Goal: Transaction & Acquisition: Book appointment/travel/reservation

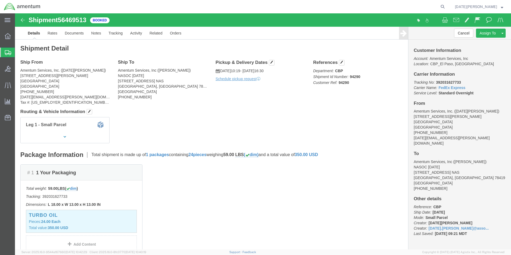
click at [0, 0] on span "Create from Template" at bounding box center [0, 0] width 0 height 0
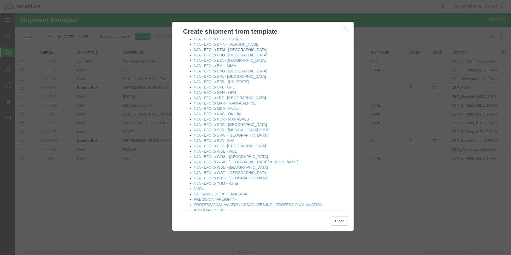
scroll to position [267, 0]
click at [223, 65] on link "NJA - EFO to EMI - MIAMI" at bounding box center [216, 65] width 44 height 4
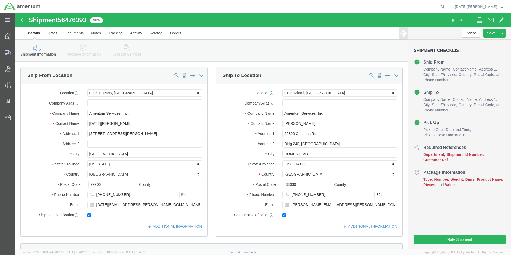
select select "49939"
select select "49931"
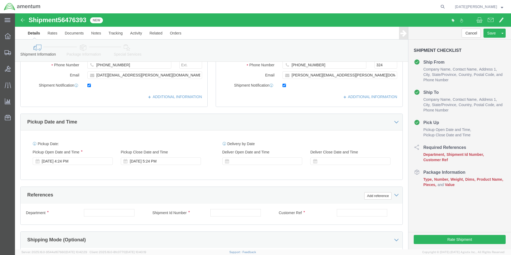
scroll to position [187, 0]
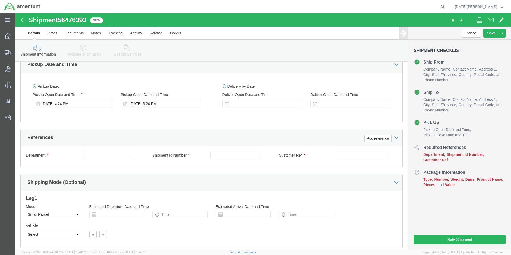
click input "text"
type input "CBP"
type input "94299"
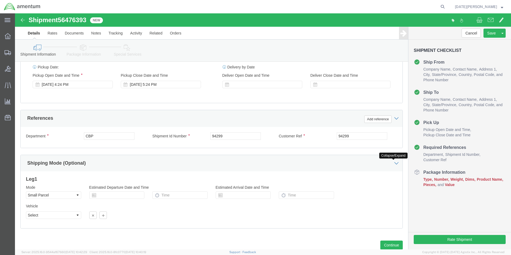
scroll to position [223, 0]
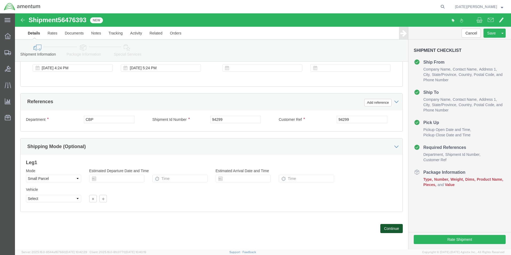
click button "Continue"
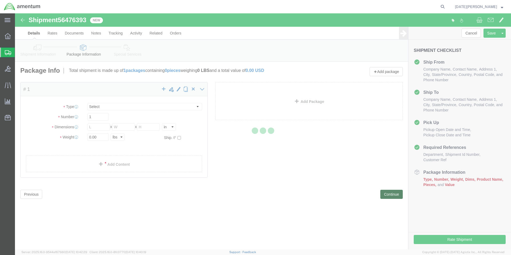
select select "YRPK"
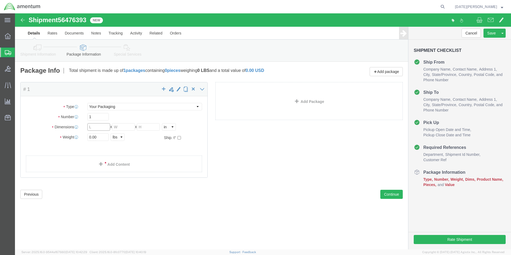
click input "text"
type input "13"
type input "10"
type input "7.90"
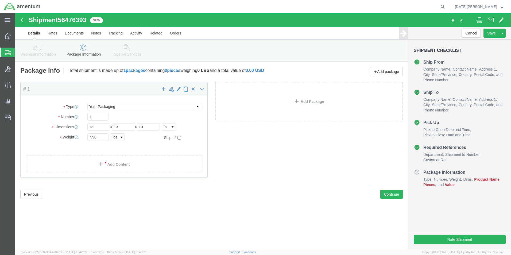
click div "Package Type Select Bale(s) Basket(s) Bolt(s) Bottle(s) Buckets Bulk Bundle(s) …"
click link "Add Content"
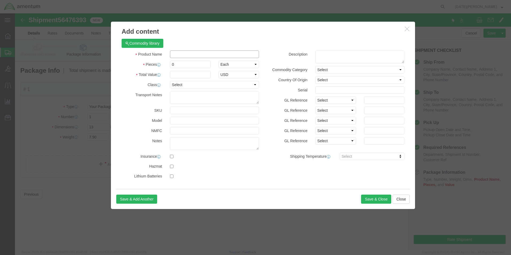
click input "text"
type input "MICROWAVE TRANSMITTER"
type input "1"
type input "5000"
select select "USD"
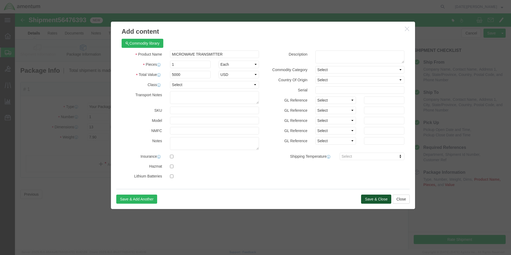
click button "Save & Close"
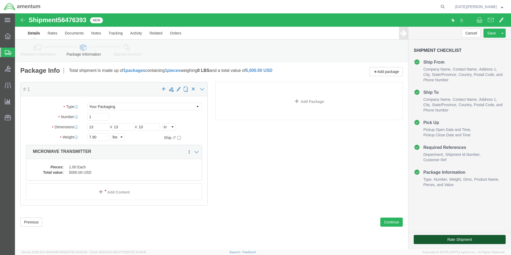
click button "Rate Shipment"
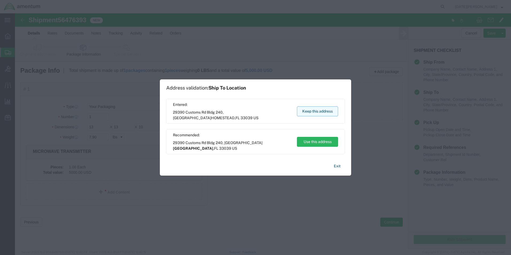
click at [320, 108] on button "Keep this address" at bounding box center [317, 111] width 41 height 10
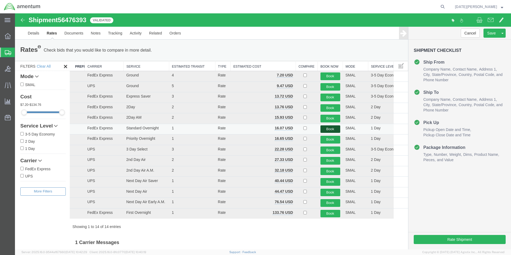
click at [325, 129] on button "Book" at bounding box center [331, 129] width 20 height 8
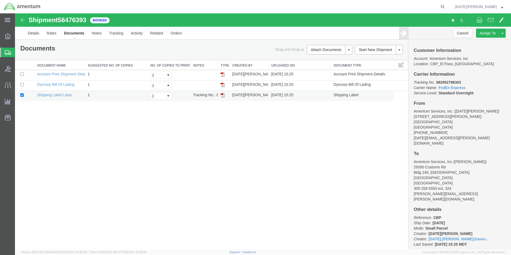
click at [223, 95] on img at bounding box center [223, 95] width 4 height 4
click at [0, 0] on span "Create from Template" at bounding box center [0, 0] width 0 height 0
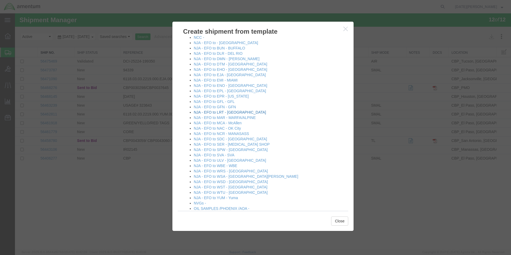
scroll to position [241, 0]
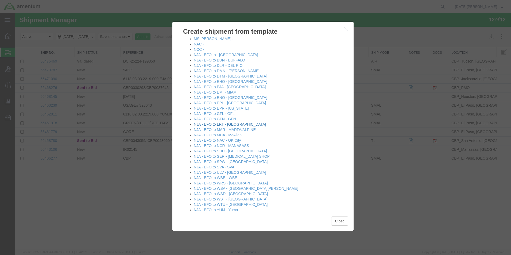
click at [222, 125] on link "NJA - EFO to LRT - [GEOGRAPHIC_DATA]" at bounding box center [230, 124] width 72 height 4
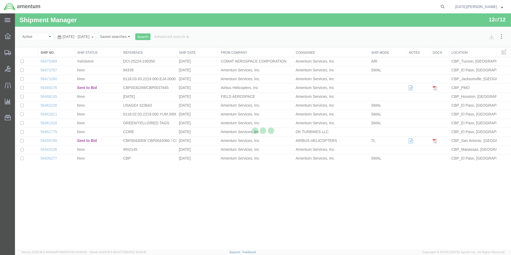
select select "49939"
select select "49940"
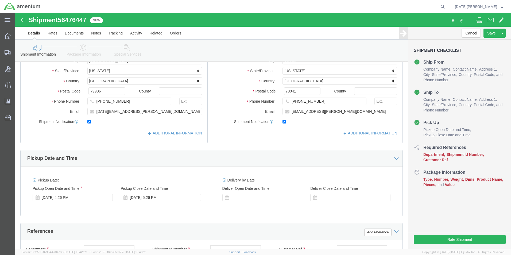
scroll to position [187, 0]
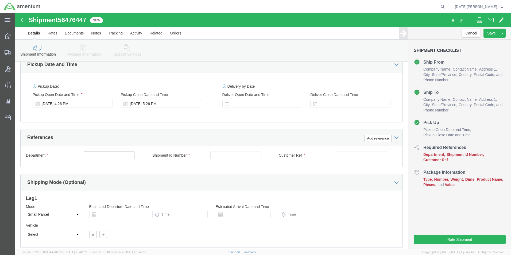
click input "text"
type input "CBP"
type input "94322"
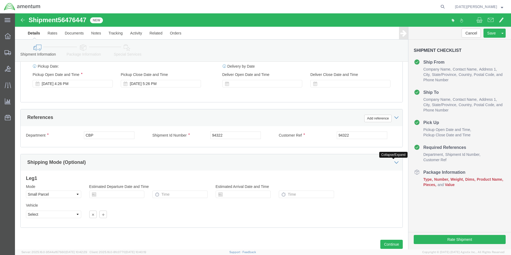
scroll to position [223, 0]
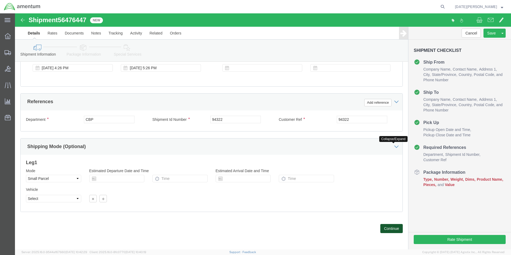
click button "Continue"
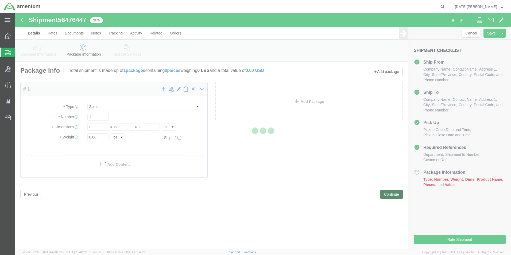
select select "YRPK"
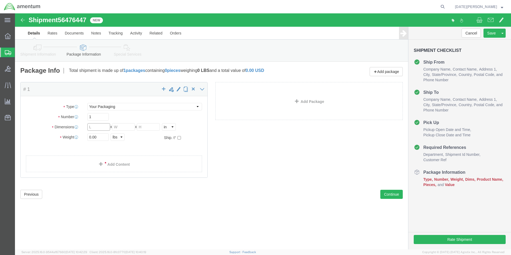
click input "text"
type input "14"
type input "6"
type input "2.20"
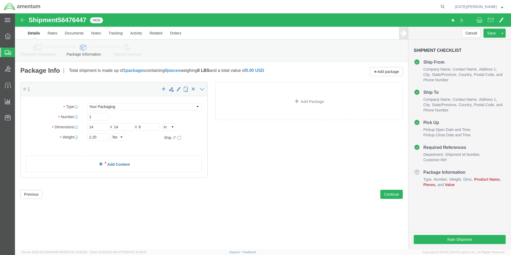
click link "Add Content"
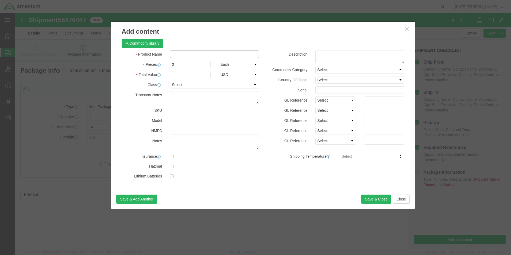
click input "text"
click input "O-RING / GLOCK"
type input "O-RING / CLOCK"
type input "2"
type input "2000"
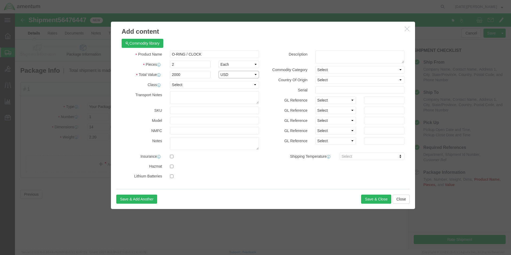
select select "USD"
click button "Save & Close"
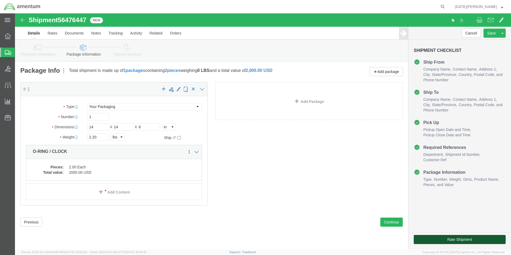
click button "Rate Shipment"
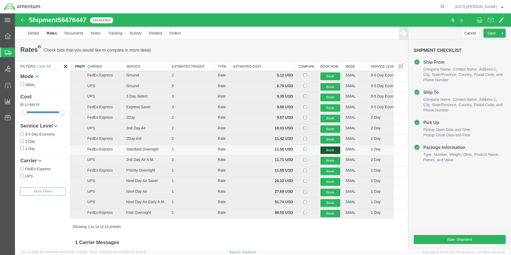
click at [321, 150] on button "Book" at bounding box center [331, 150] width 20 height 8
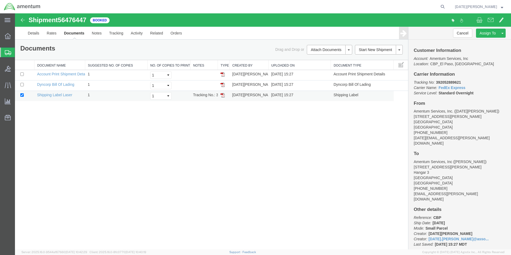
click at [223, 95] on img at bounding box center [223, 95] width 4 height 4
click at [0, 0] on span "Create from Template" at bounding box center [0, 0] width 0 height 0
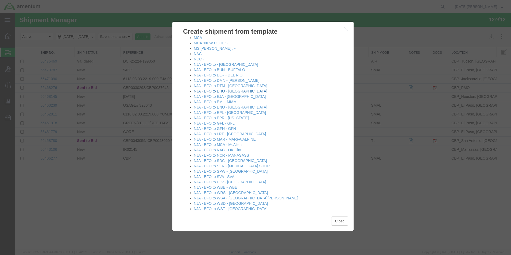
scroll to position [241, 0]
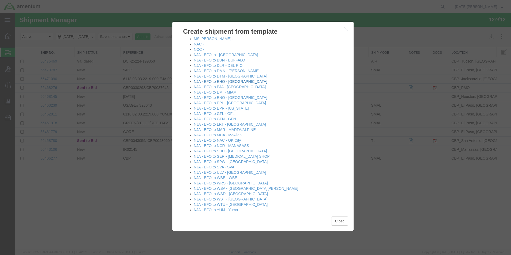
click at [221, 81] on link "NJA - EFO to EHO - [GEOGRAPHIC_DATA]" at bounding box center [231, 81] width 74 height 4
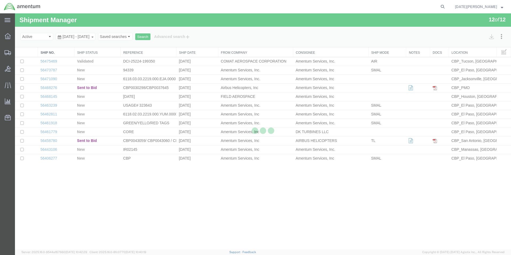
select select "49939"
select select "49929"
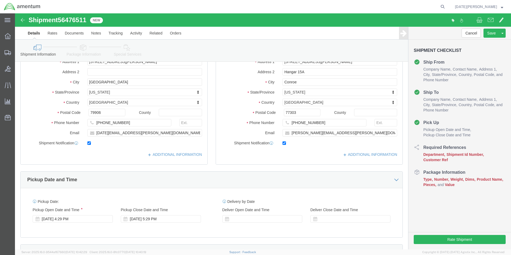
scroll to position [160, 0]
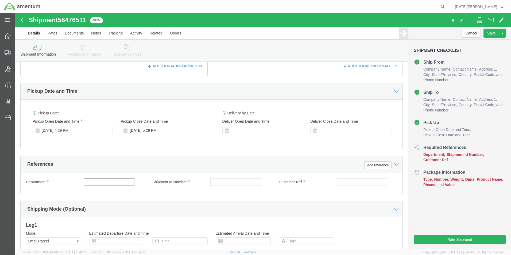
click input "text"
type input "CBP"
type input "94342"
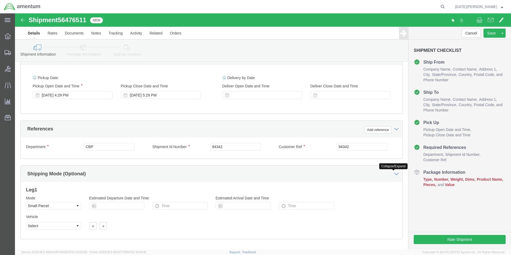
scroll to position [223, 0]
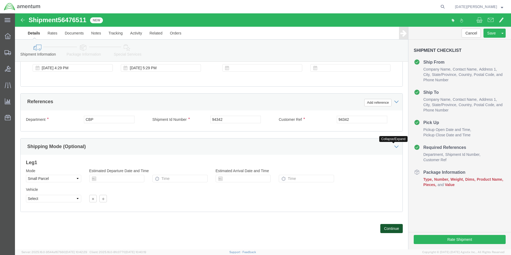
click button "Continue"
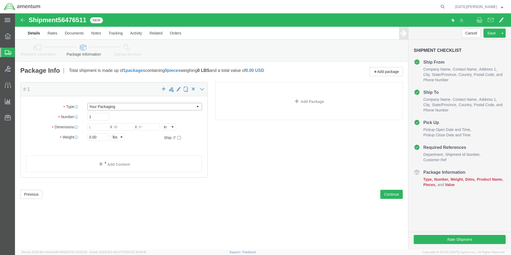
click select "Select Bale(s) Basket(s) Bolt(s) Bottle(s) Buckets Bulk Bundle(s) Can(s) Cardbo…"
select select "PAK"
click select "Select Bale(s) Basket(s) Bolt(s) Bottle(s) Buckets Bulk Bundle(s) Can(s) Cardbo…"
type input "10.25"
type input "12.75"
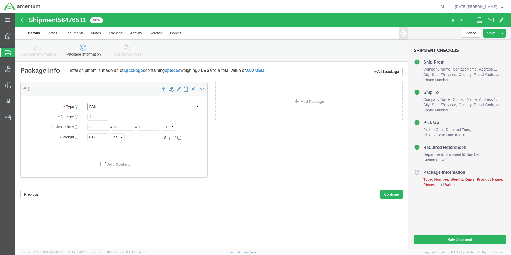
type input "1.00"
drag, startPoint x: 79, startPoint y: 124, endPoint x: 5, endPoint y: 114, distance: 74.4
click div "Package Type Select Bale(s) Basket(s) Bolt(s) Bottle(s) Buckets Bulk Bundle(s) …"
type input "0.45"
click link "Add Content"
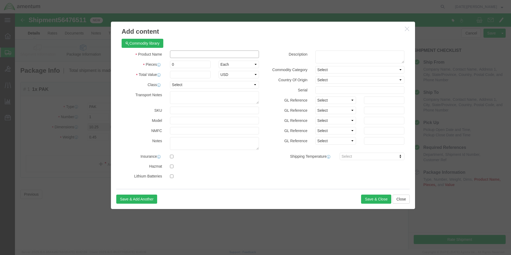
click input "text"
type input "BATTERIES"
type input "2"
type input "200"
select select "USD"
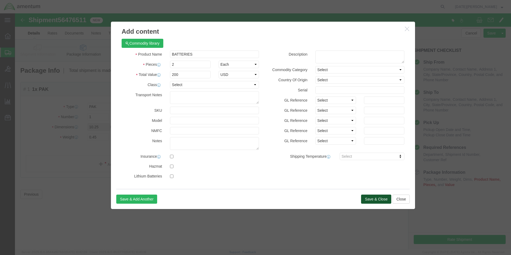
click button "Save & Close"
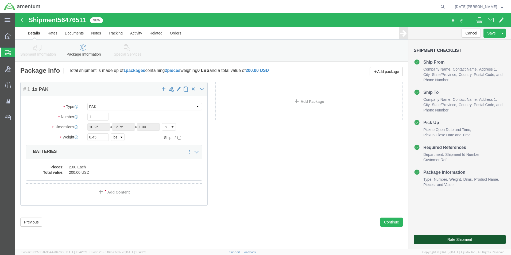
click button "Rate Shipment"
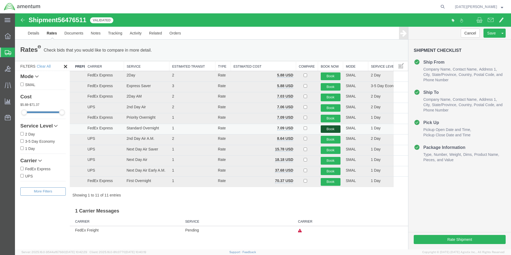
click at [328, 129] on button "Book" at bounding box center [331, 129] width 20 height 8
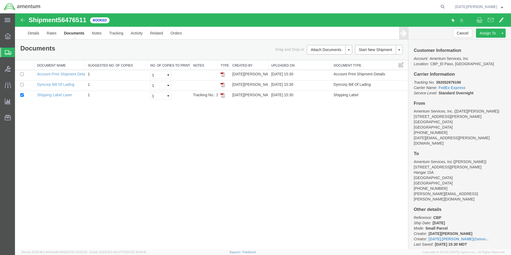
drag, startPoint x: 221, startPoint y: 94, endPoint x: 228, endPoint y: 128, distance: 34.4
click at [221, 94] on img at bounding box center [223, 95] width 4 height 4
click at [0, 0] on span "Create from Template" at bounding box center [0, 0] width 0 height 0
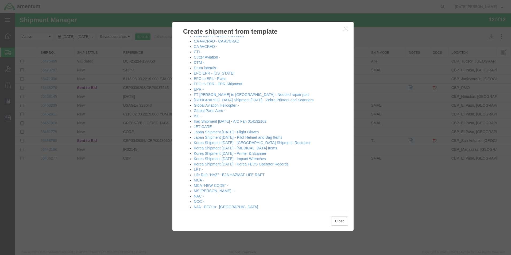
scroll to position [214, 0]
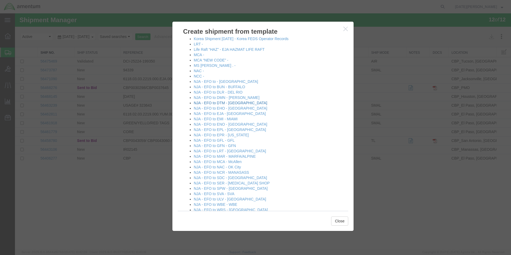
click at [225, 102] on link "NJA - EFO to DTM - [GEOGRAPHIC_DATA]" at bounding box center [231, 103] width 74 height 4
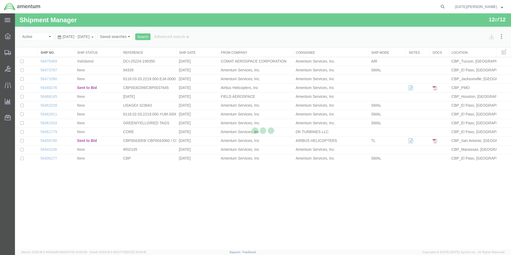
select select "49939"
select select "49921"
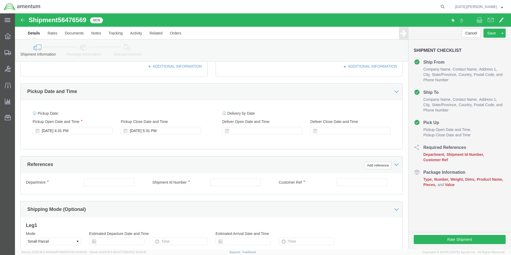
scroll to position [160, 0]
click input "text"
type input "CBP"
type input "94281"
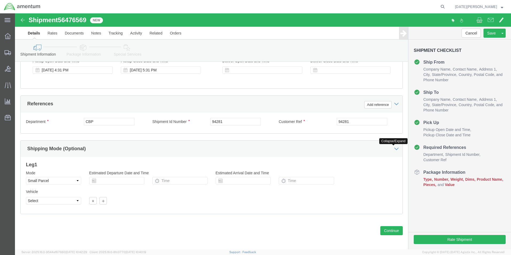
scroll to position [223, 0]
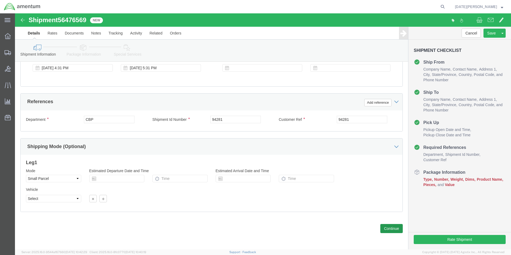
click div "Previous Continue"
click button "Continue"
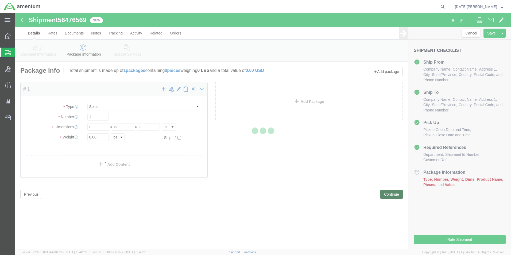
select select "YRPK"
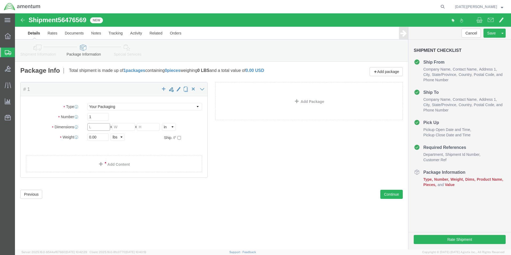
click input "text"
type input "20"
type input "12"
type input "8"
type input "4"
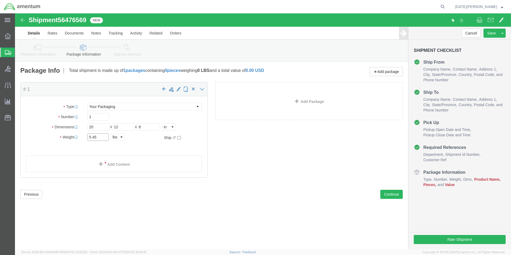
type input "5.45"
click link "Add Content"
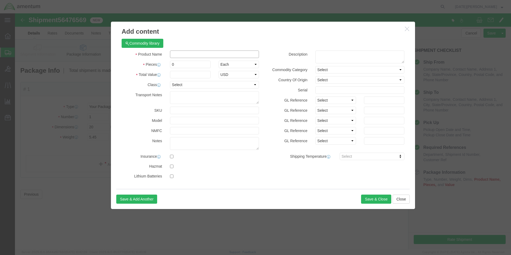
click input "text"
type input "AIRCRAFT HARWARE"
type input "9"
type input "1200"
select select "USD"
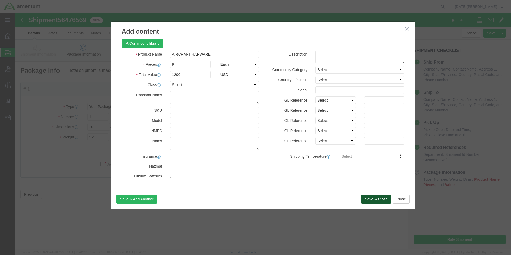
click button "Save & Close"
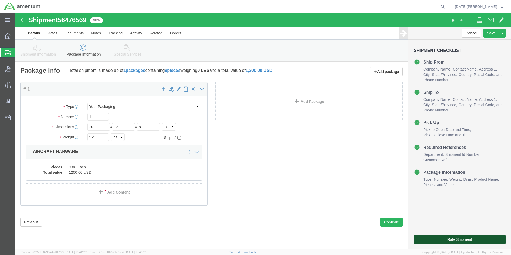
click button "Rate Shipment"
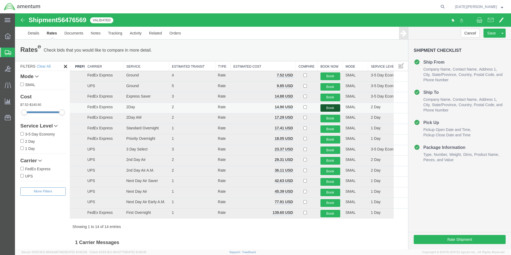
click at [326, 106] on button "Book" at bounding box center [331, 108] width 20 height 8
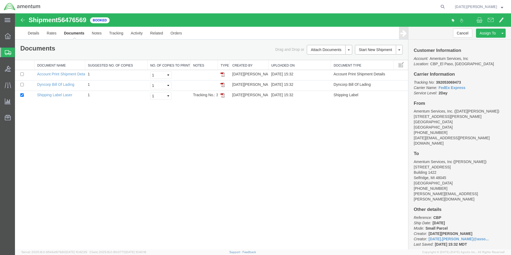
drag, startPoint x: 222, startPoint y: 96, endPoint x: 221, endPoint y: 101, distance: 5.6
click at [222, 96] on img at bounding box center [223, 95] width 4 height 4
click at [0, 0] on span "Create from Template" at bounding box center [0, 0] width 0 height 0
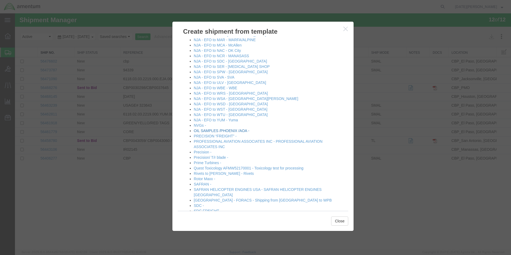
scroll to position [321, 0]
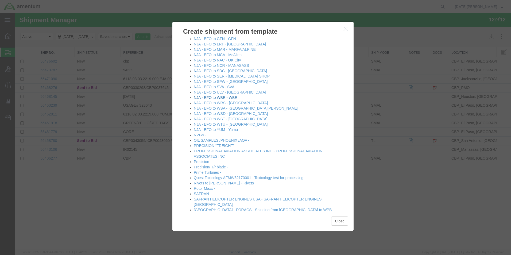
click at [210, 98] on link "NJA - EFO to WBE - WBE" at bounding box center [216, 97] width 44 height 4
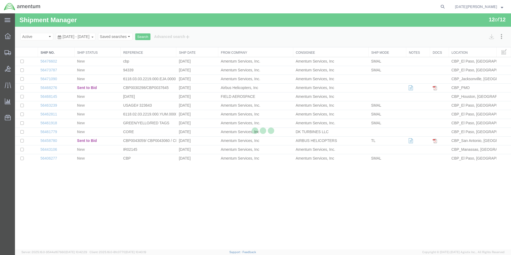
select select "49939"
select select "49918"
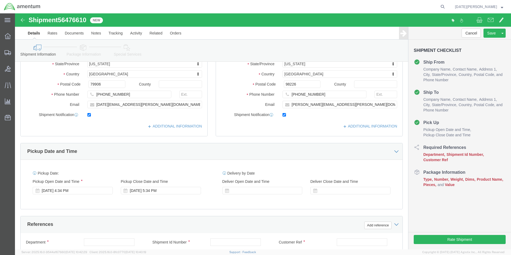
scroll to position [187, 0]
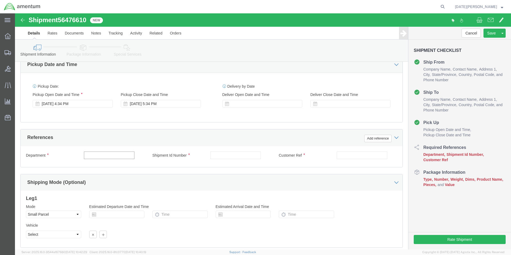
click input "text"
type input "CBP"
type input "94300"
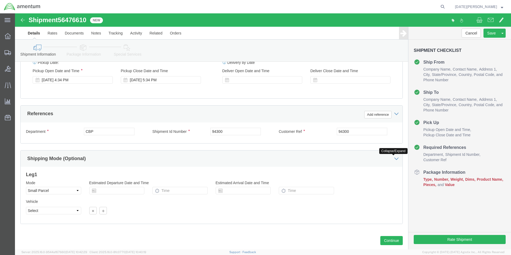
scroll to position [223, 0]
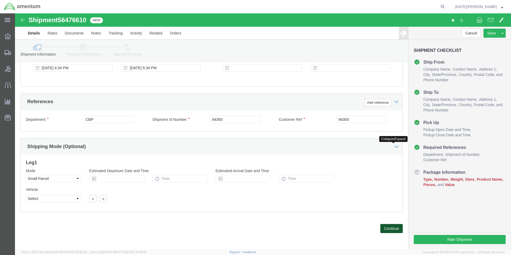
click button "Continue"
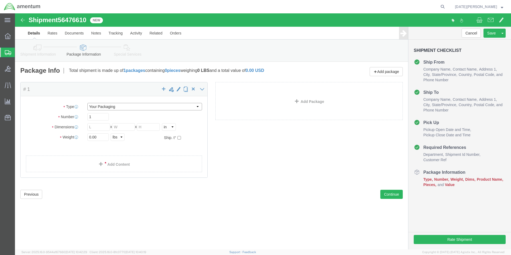
click select "Select Bale(s) Basket(s) Bolt(s) Bottle(s) Buckets Bulk Bundle(s) Can(s) Cardbo…"
select select "LBX"
click select "Select Bale(s) Basket(s) Bolt(s) Bottle(s) Buckets Bulk Bundle(s) Can(s) Cardbo…"
type input "17.50"
type input "12.50"
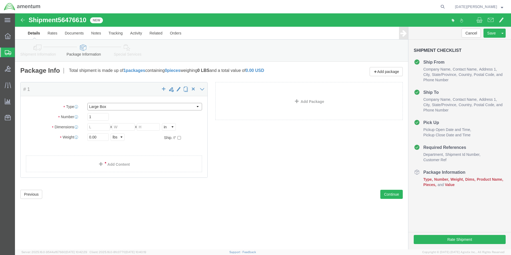
type input "3.00"
drag, startPoint x: 91, startPoint y: 124, endPoint x: 25, endPoint y: 121, distance: 66.1
click div "Weight 0.00 Select kgs lbs Ship. t°"
click div "Package Type Select Bale(s) Basket(s) Bolt(s) Bottle(s) Buckets Bulk Bundle(s) …"
type input "1"
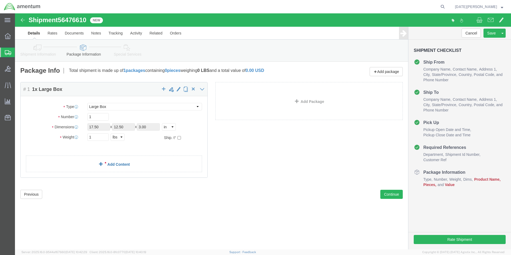
click link "Add Content"
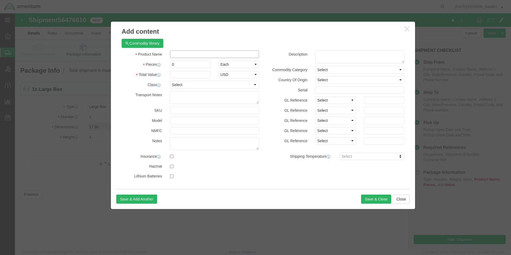
click input "text"
type input "AIRCRAFT HARDWARE"
type input "5"
type input "500"
select select "USD"
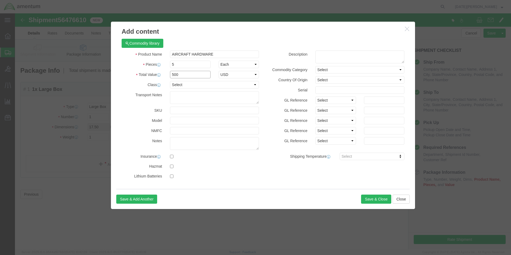
drag, startPoint x: 167, startPoint y: 60, endPoint x: 34, endPoint y: 57, distance: 132.4
click div "Add content Commodity library Product Name AIRCRAFT HARDWARE Pieces 5 Select Ba…"
click button "Save & Close"
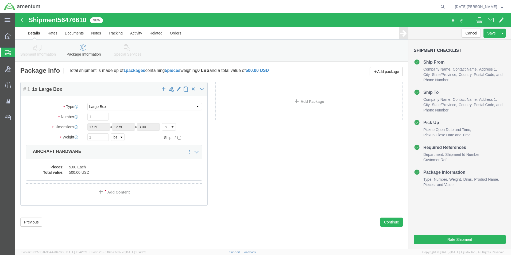
click div "Rate Shipment"
click button "Rate Shipment"
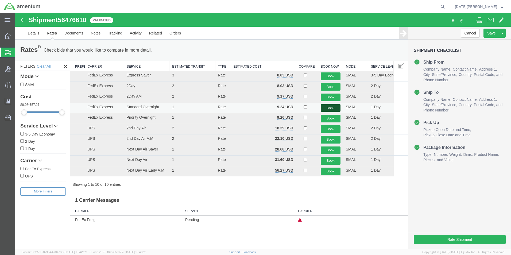
click at [325, 106] on button "Book" at bounding box center [331, 108] width 20 height 8
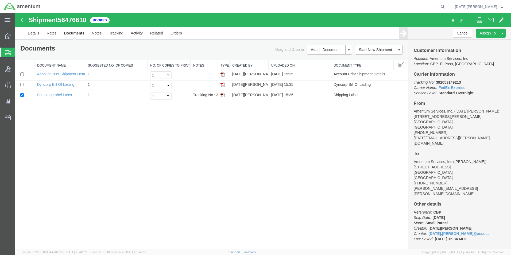
drag, startPoint x: 223, startPoint y: 95, endPoint x: 221, endPoint y: 113, distance: 18.6
click at [223, 95] on img at bounding box center [223, 95] width 4 height 4
